Goal: Transaction & Acquisition: Purchase product/service

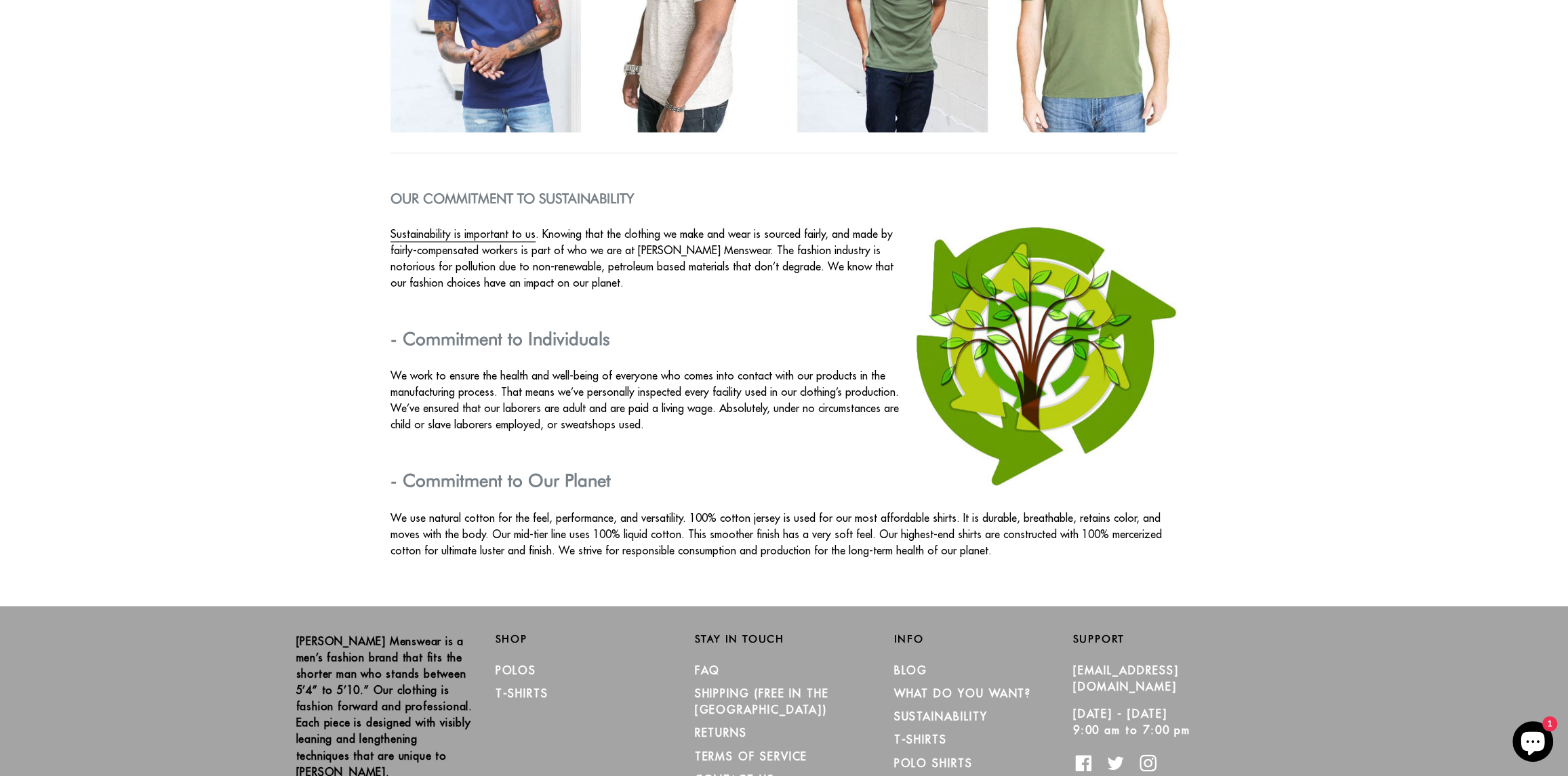
scroll to position [2213, 0]
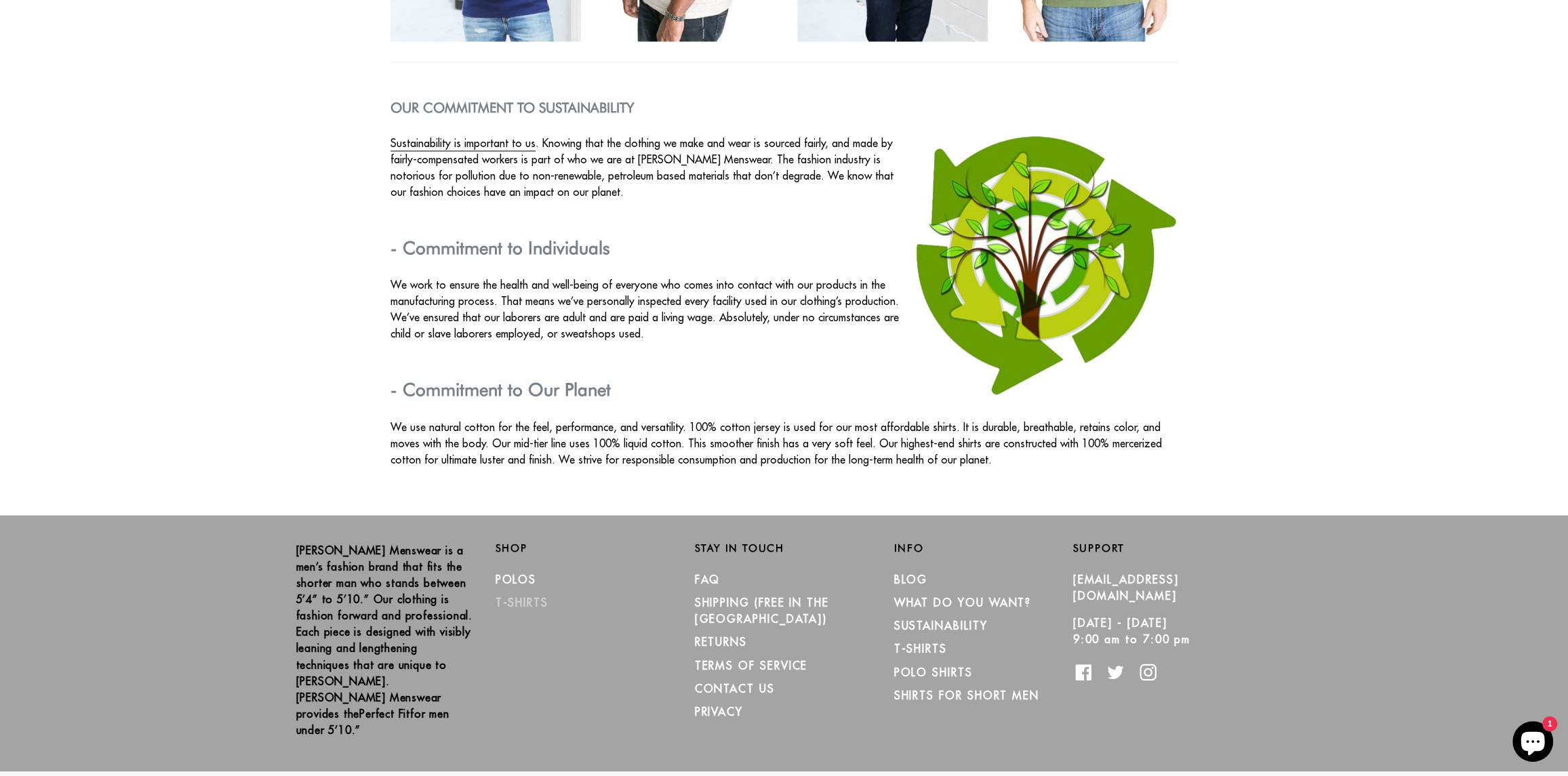
click at [521, 600] on link "T-Shirts" at bounding box center [522, 603] width 53 height 14
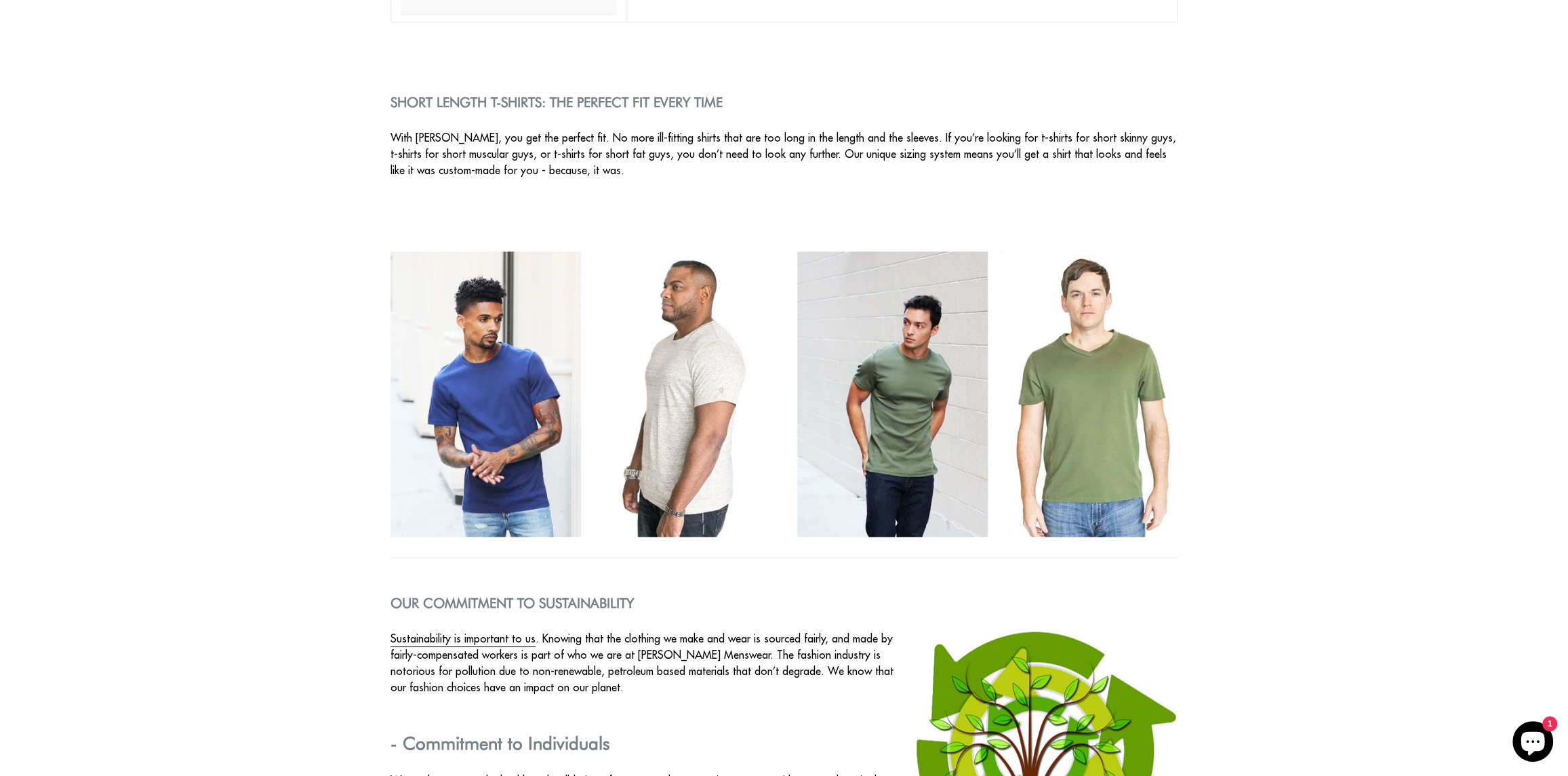
scroll to position [1807, 0]
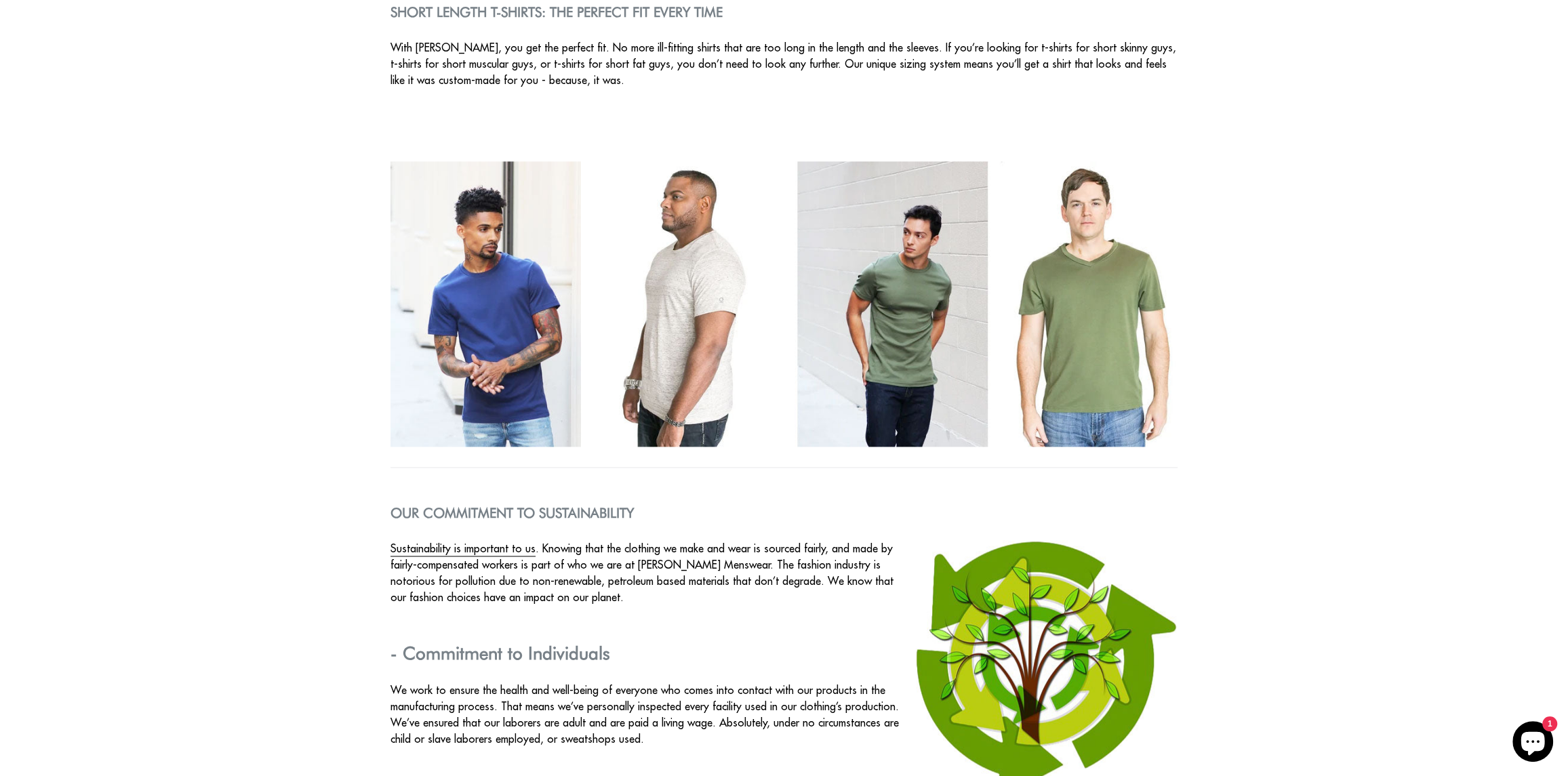
click at [678, 331] on img at bounding box center [784, 304] width 788 height 286
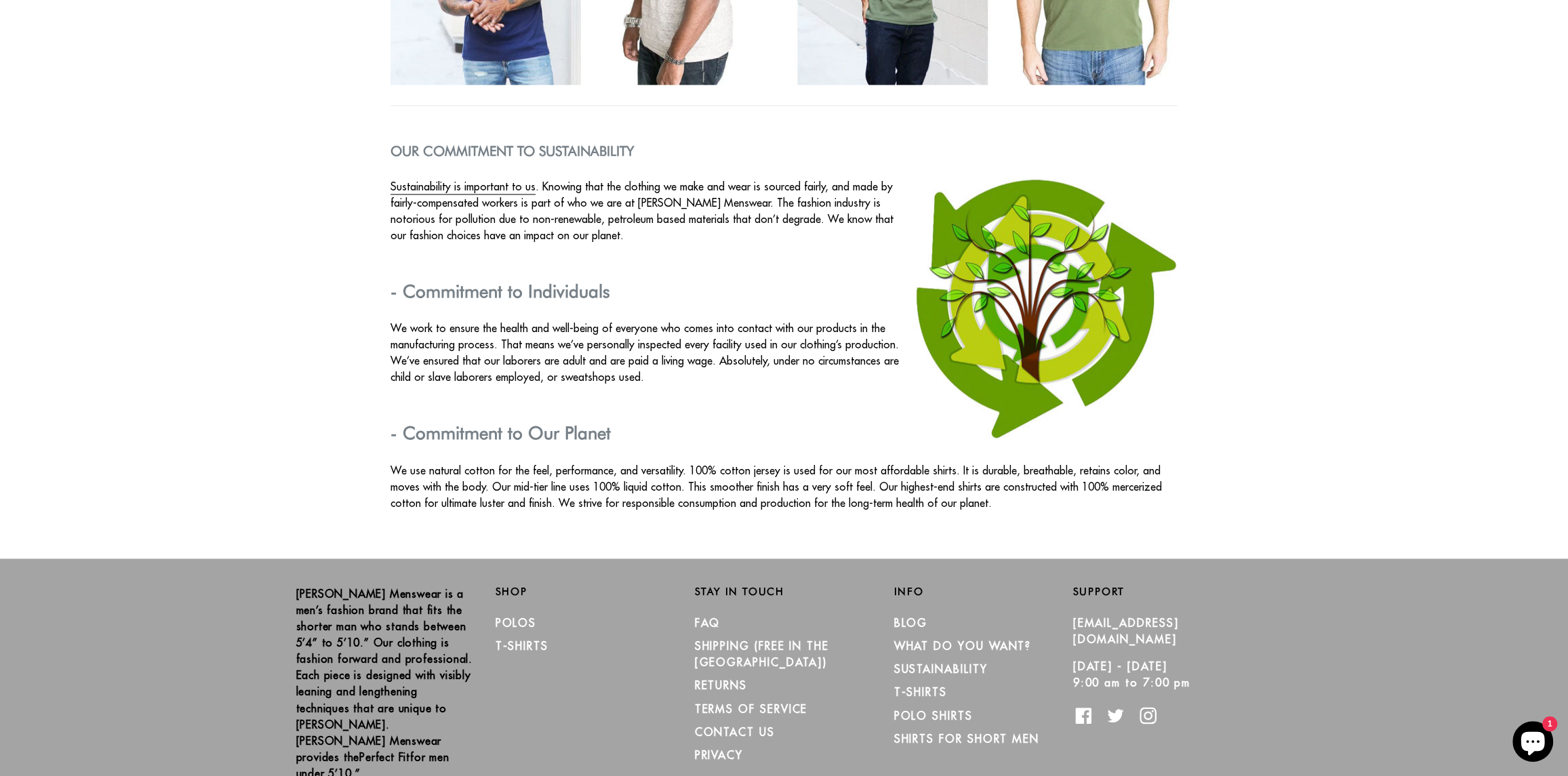
scroll to position [2213, 0]
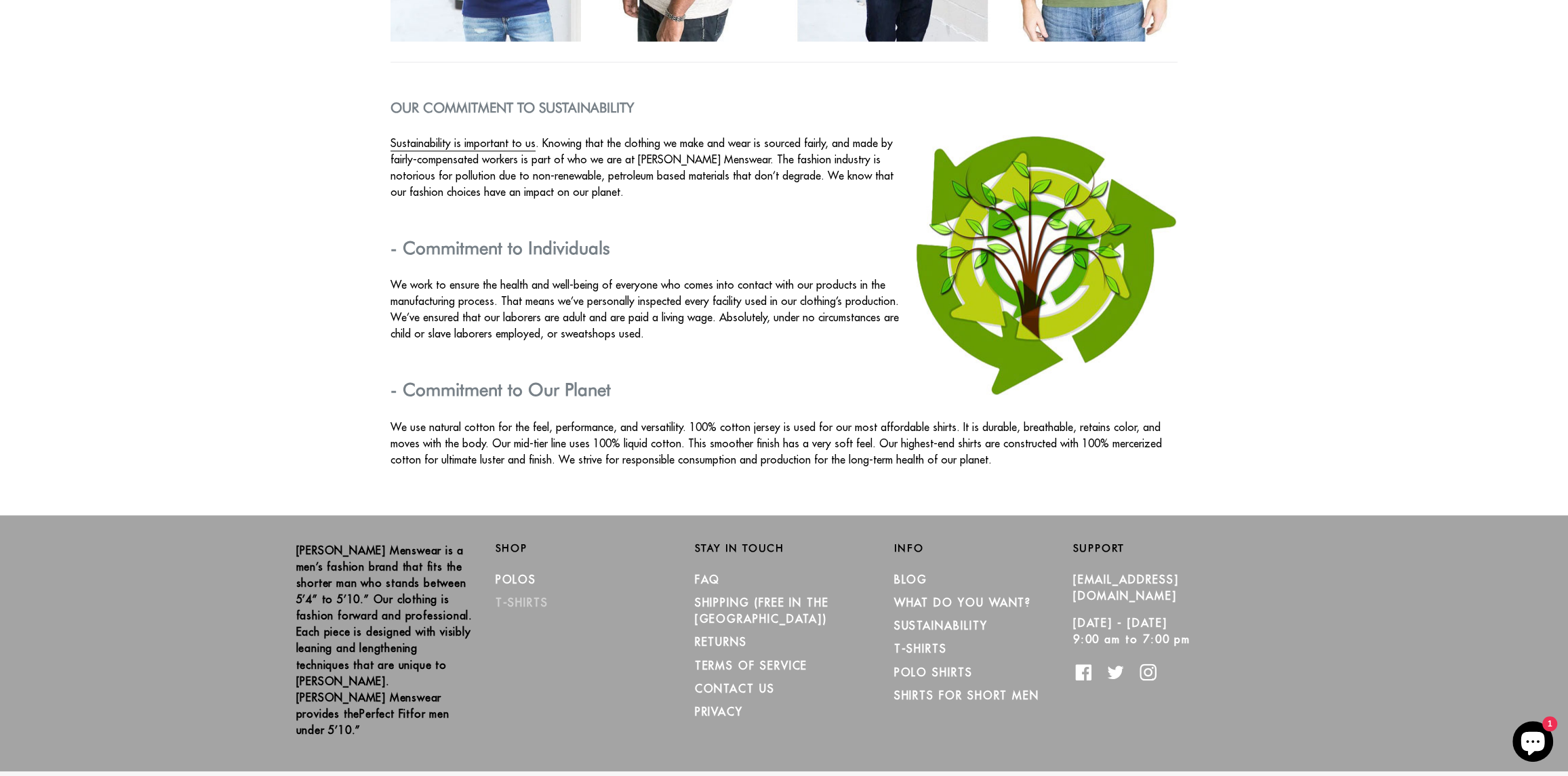
click at [532, 597] on link "T-Shirts" at bounding box center [522, 603] width 53 height 14
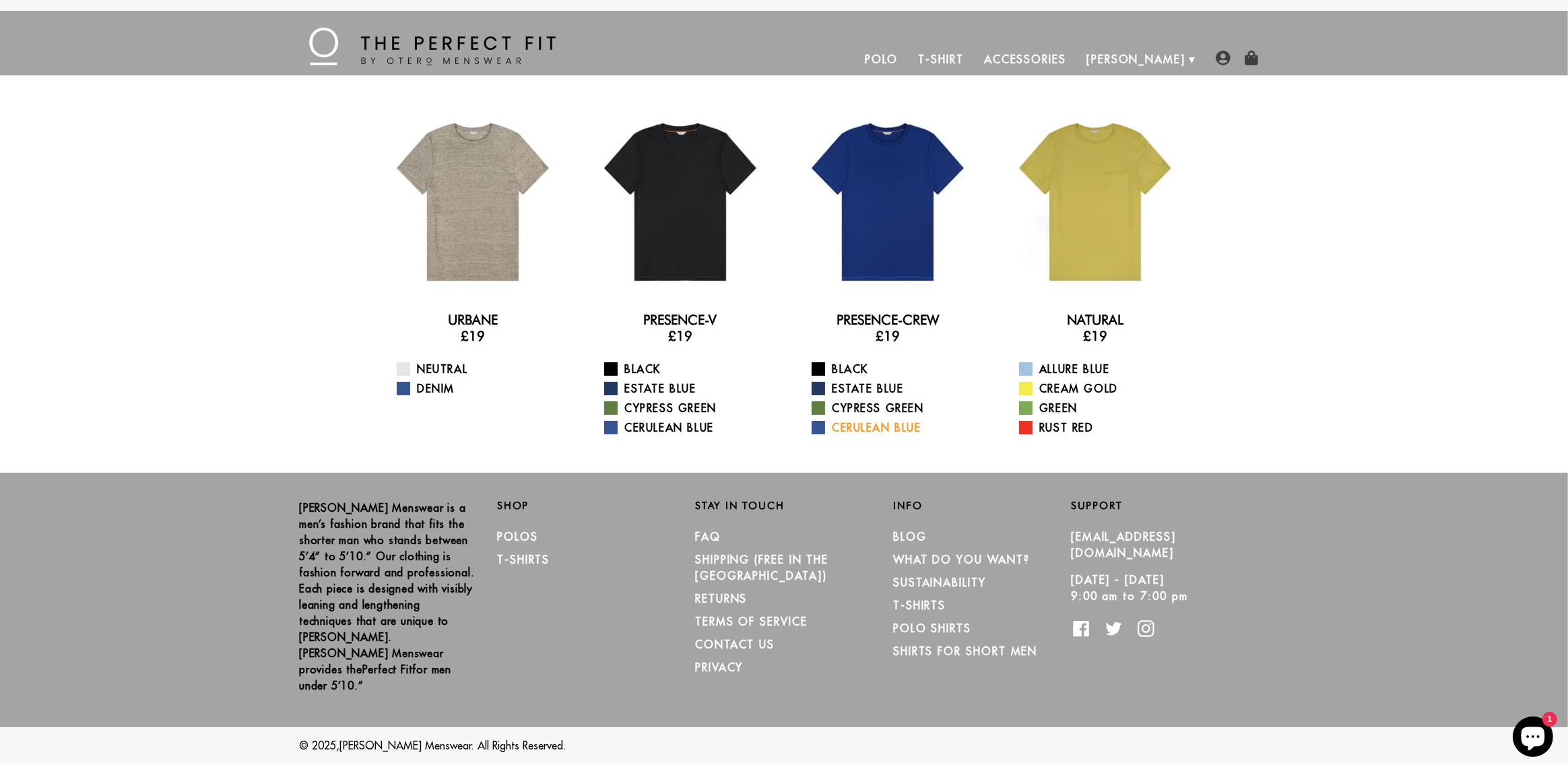
click at [819, 427] on span at bounding box center [818, 427] width 13 height 13
click at [821, 388] on span at bounding box center [818, 388] width 13 height 13
click at [396, 383] on div "Neutral Denim" at bounding box center [473, 379] width 186 height 36
click at [404, 389] on span at bounding box center [403, 388] width 13 height 13
